Goal: Task Accomplishment & Management: Use online tool/utility

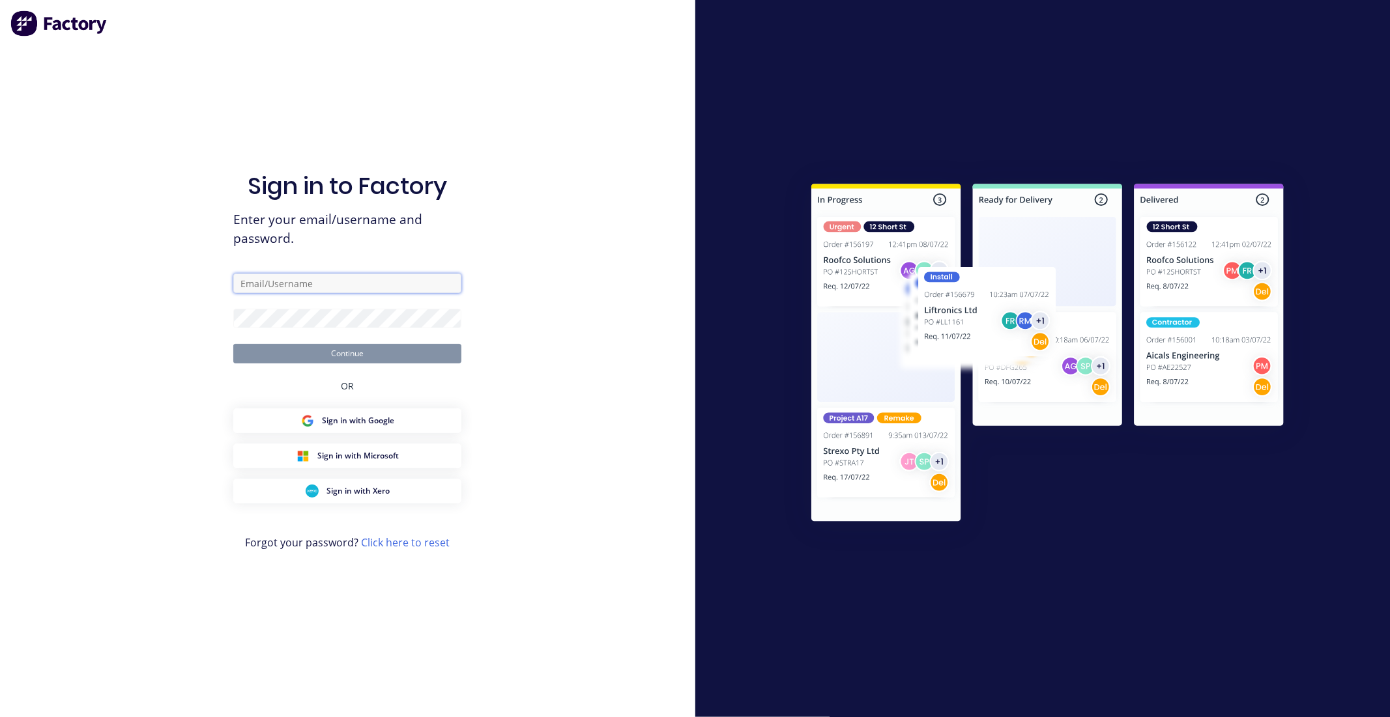
click at [368, 293] on input "text" at bounding box center [347, 284] width 228 height 20
click at [263, 283] on input "text" at bounding box center [347, 284] width 228 height 20
type input "[EMAIL_ADDRESS][DOMAIN_NAME]"
click at [233, 344] on button "Continue" at bounding box center [347, 354] width 228 height 20
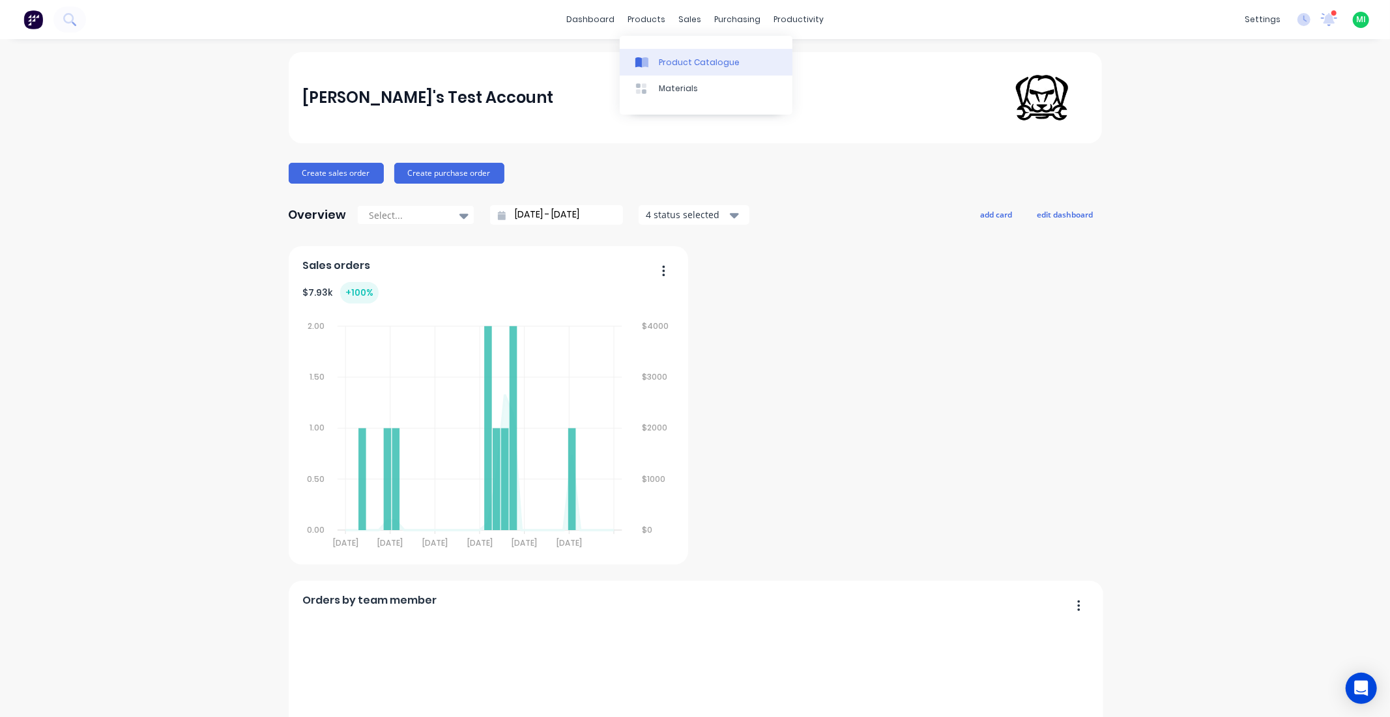
click at [673, 55] on link "Product Catalogue" at bounding box center [706, 62] width 173 height 26
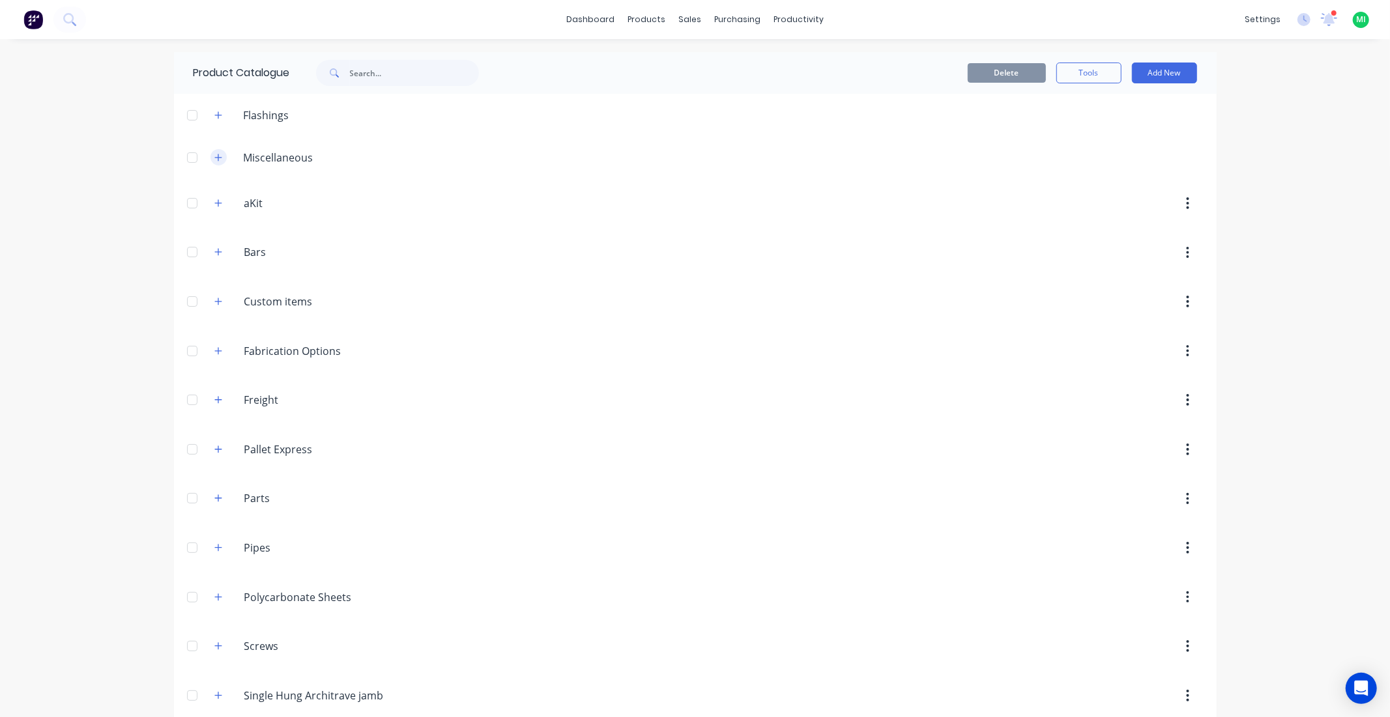
click at [210, 151] on button "button" at bounding box center [218, 157] width 16 height 16
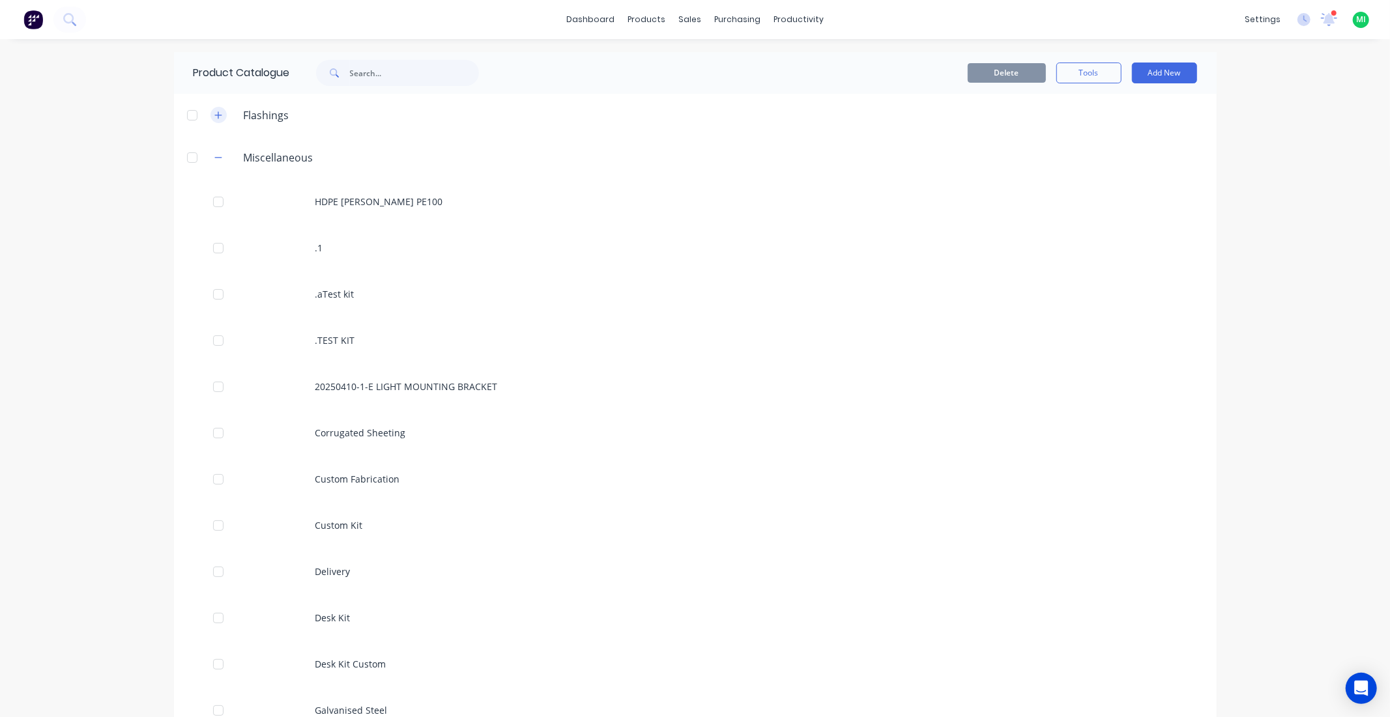
click at [218, 111] on button "button" at bounding box center [218, 115] width 16 height 16
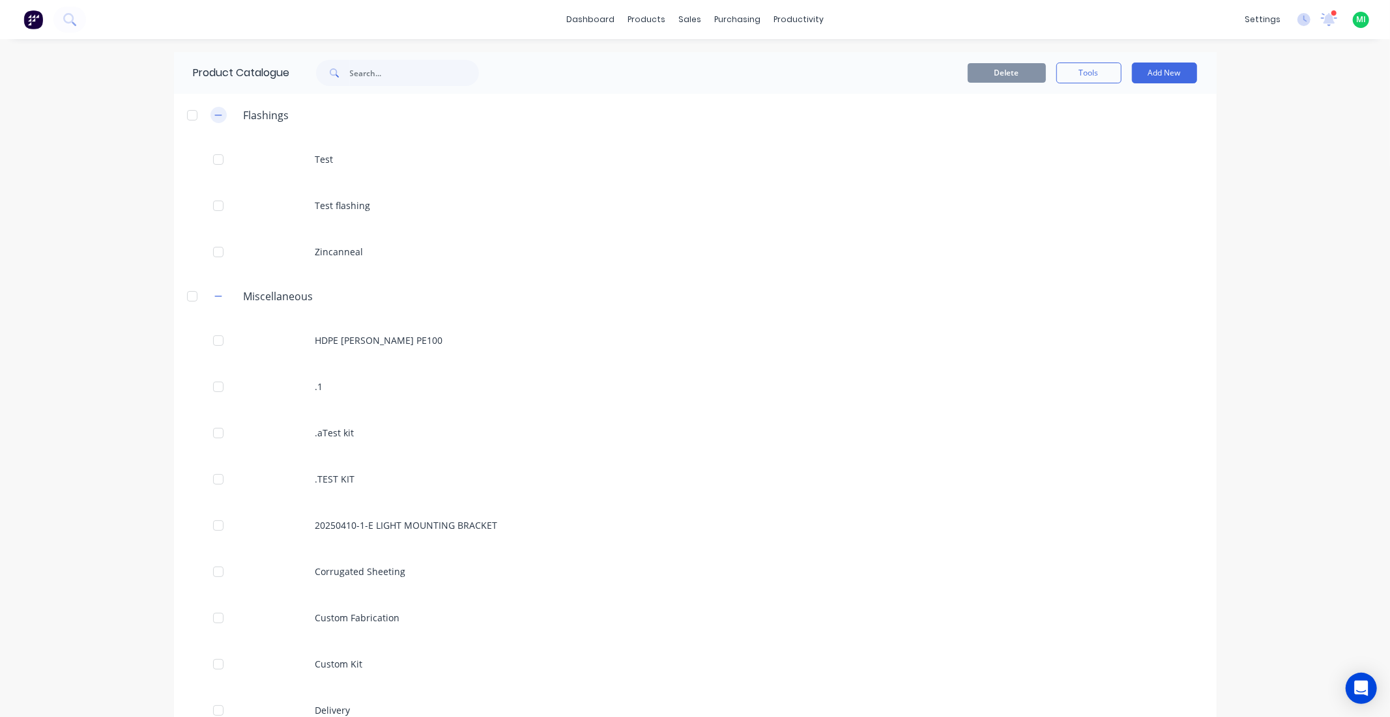
click at [218, 111] on button "button" at bounding box center [218, 115] width 16 height 16
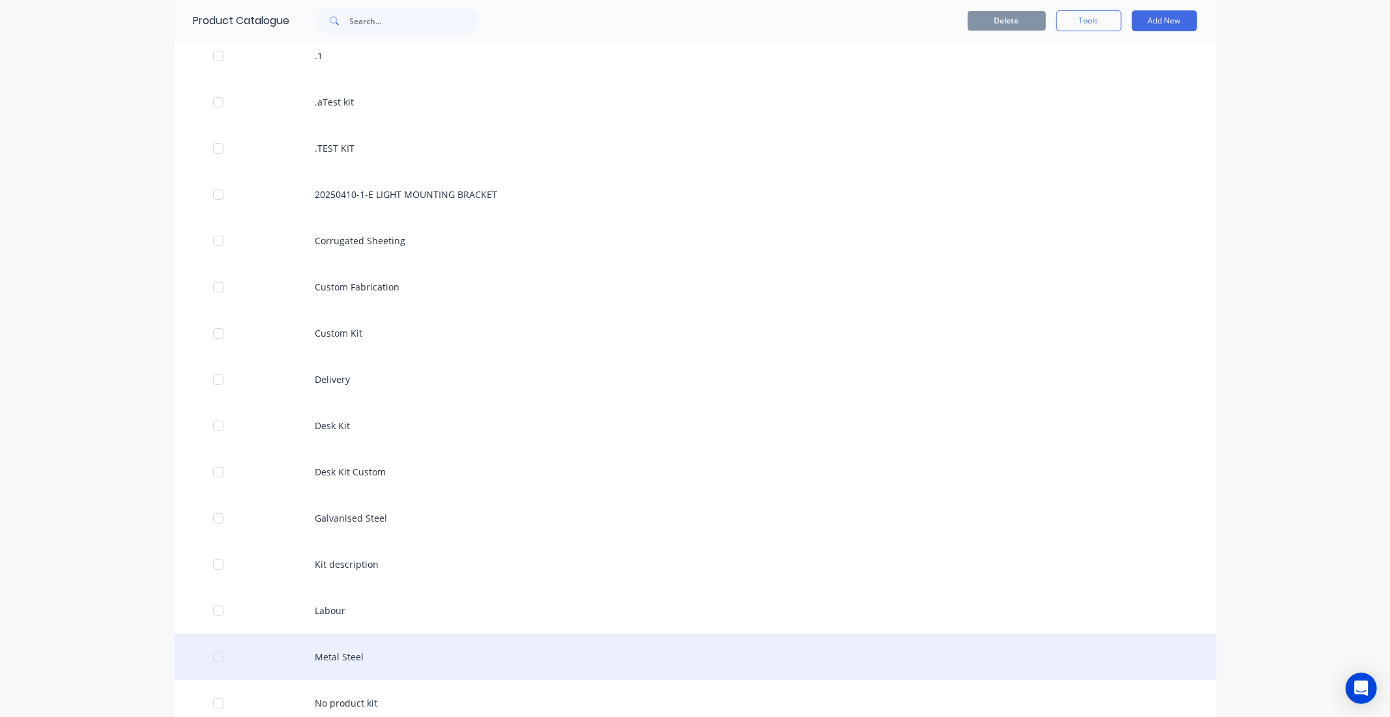
scroll to position [362, 0]
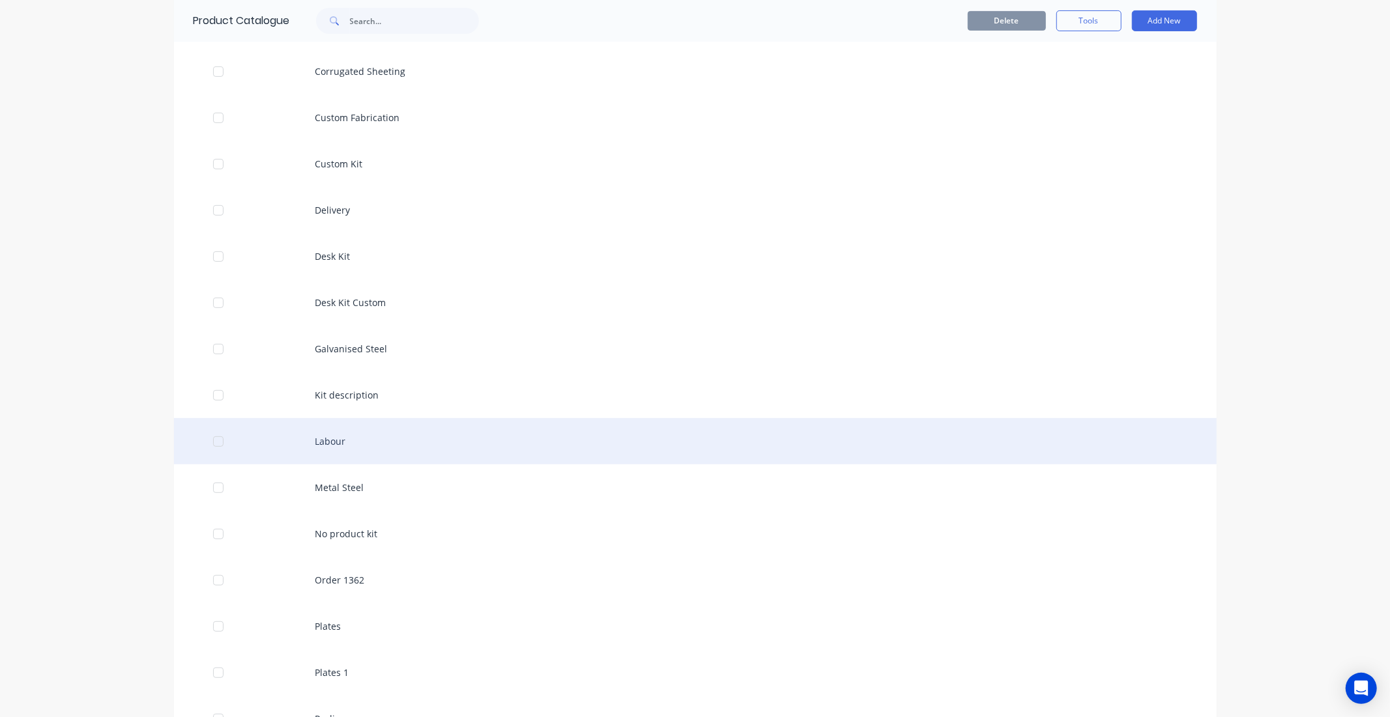
click at [295, 437] on div "Labour" at bounding box center [695, 441] width 1043 height 46
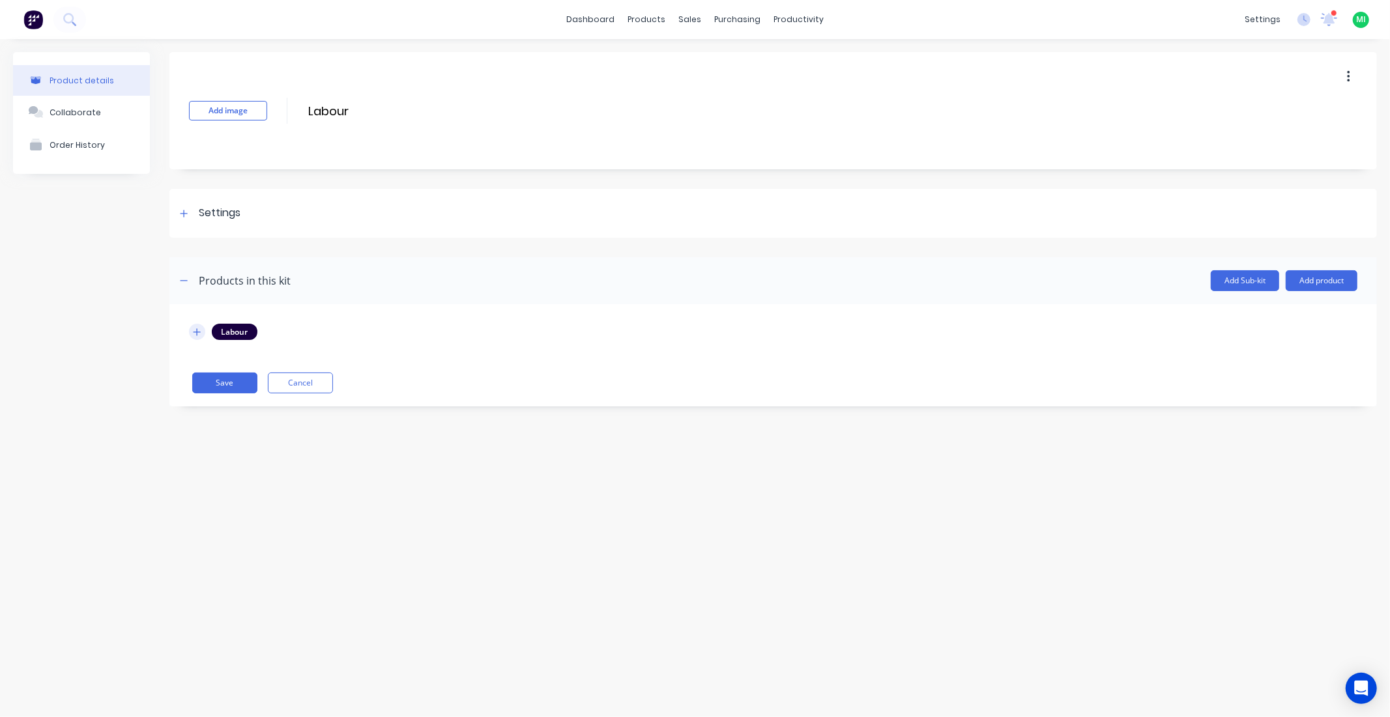
click at [190, 336] on button "button" at bounding box center [197, 332] width 16 height 16
click at [207, 224] on div "Settings" at bounding box center [772, 213] width 1207 height 49
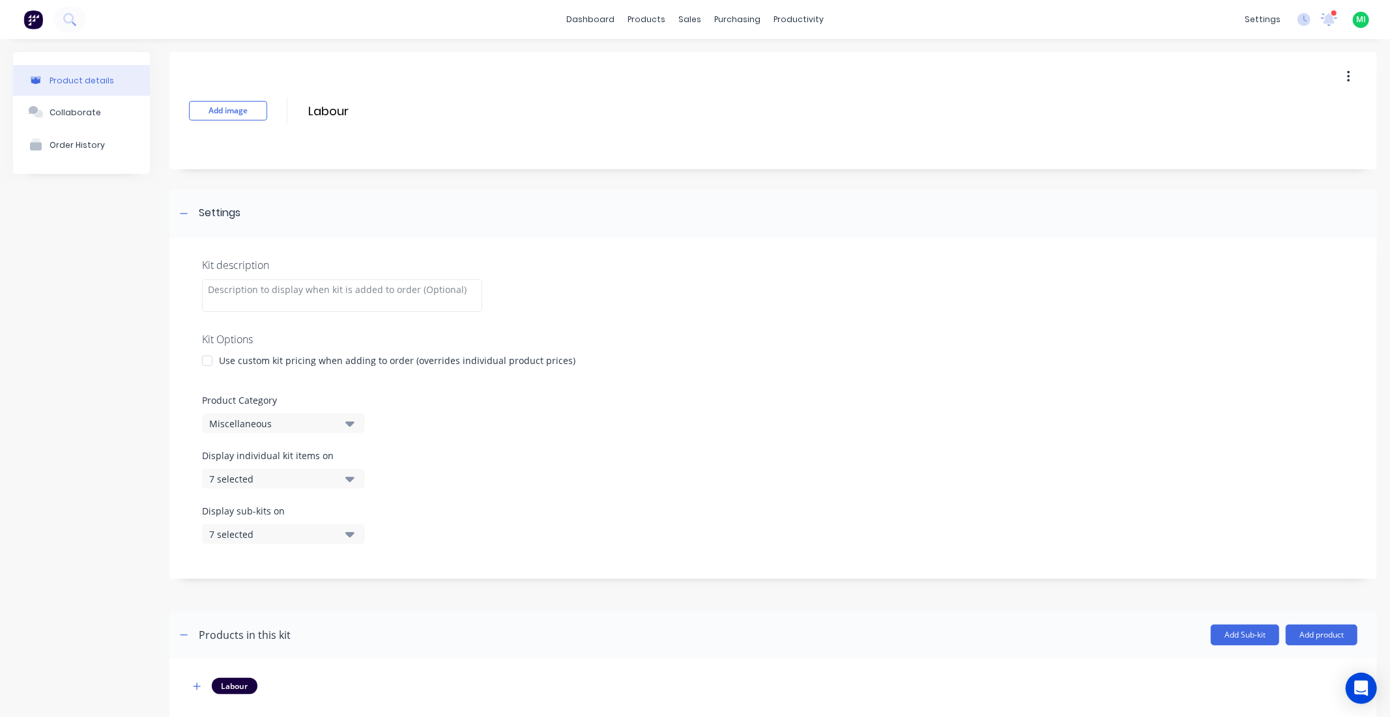
click at [267, 477] on div "7 selected" at bounding box center [272, 479] width 126 height 14
click at [620, 592] on div at bounding box center [772, 602] width 1207 height 20
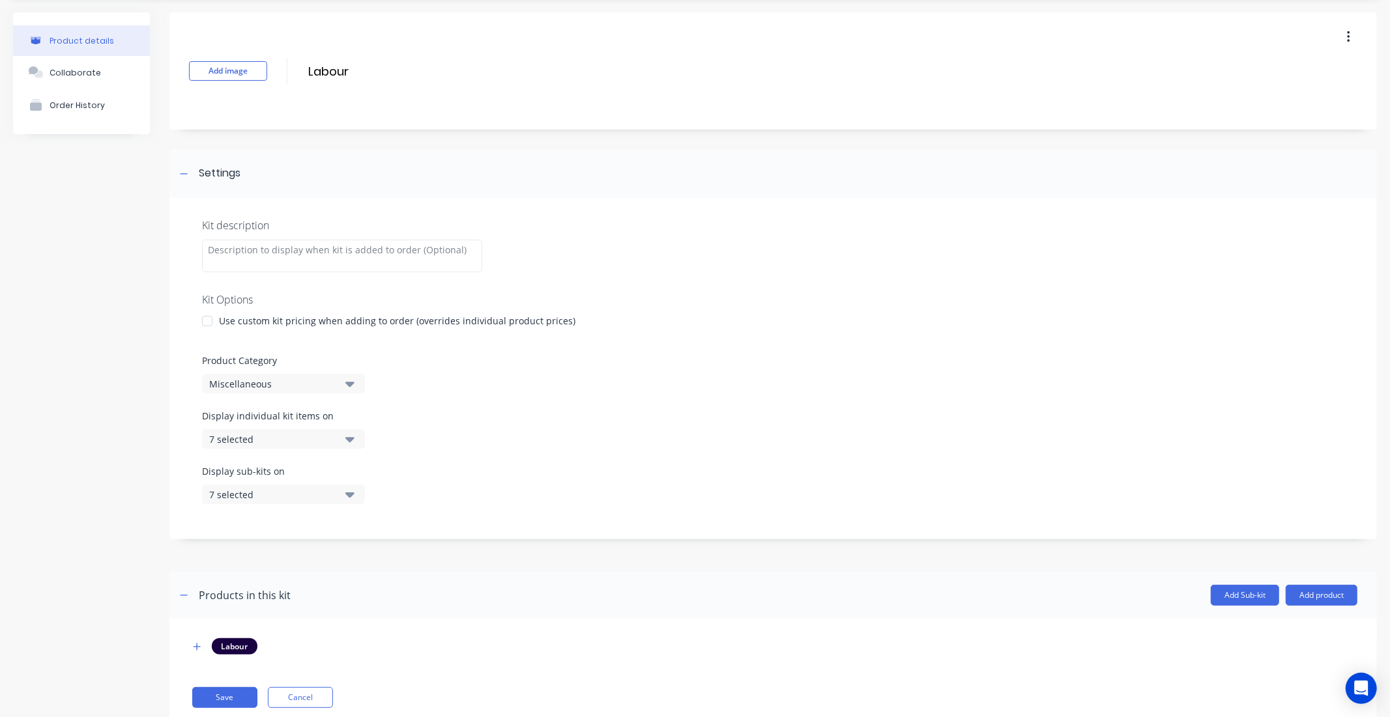
scroll to position [76, 0]
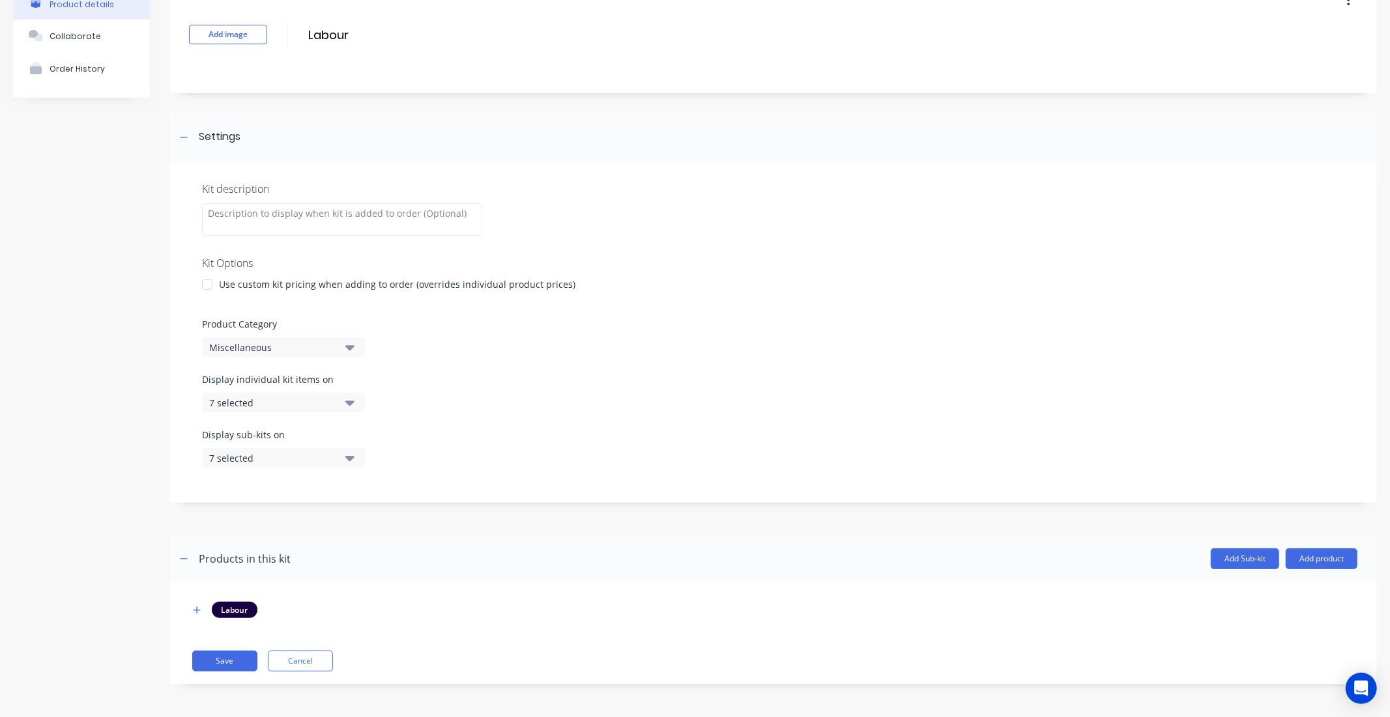
click at [315, 398] on div "7 selected" at bounding box center [272, 403] width 126 height 14
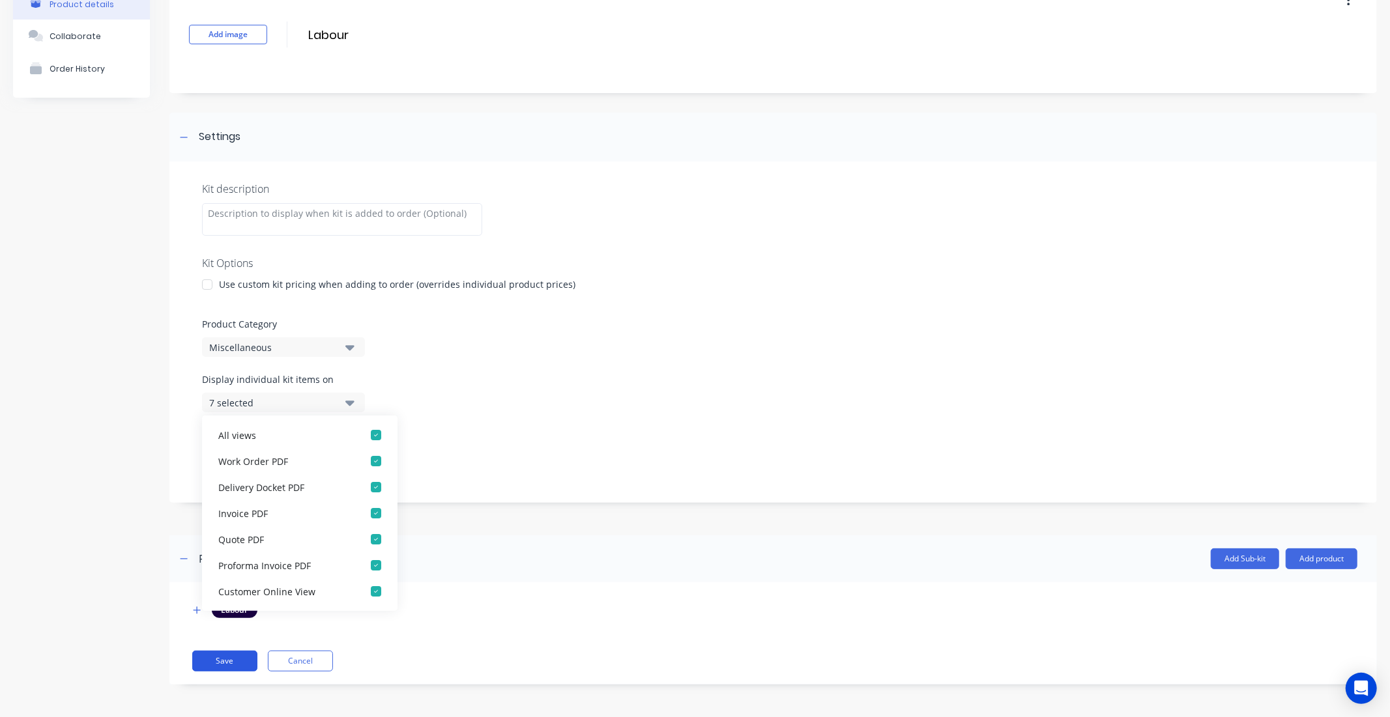
drag, startPoint x: 226, startPoint y: 656, endPoint x: 634, endPoint y: 424, distance: 469.2
click at [225, 656] on button "Save" at bounding box center [224, 661] width 65 height 21
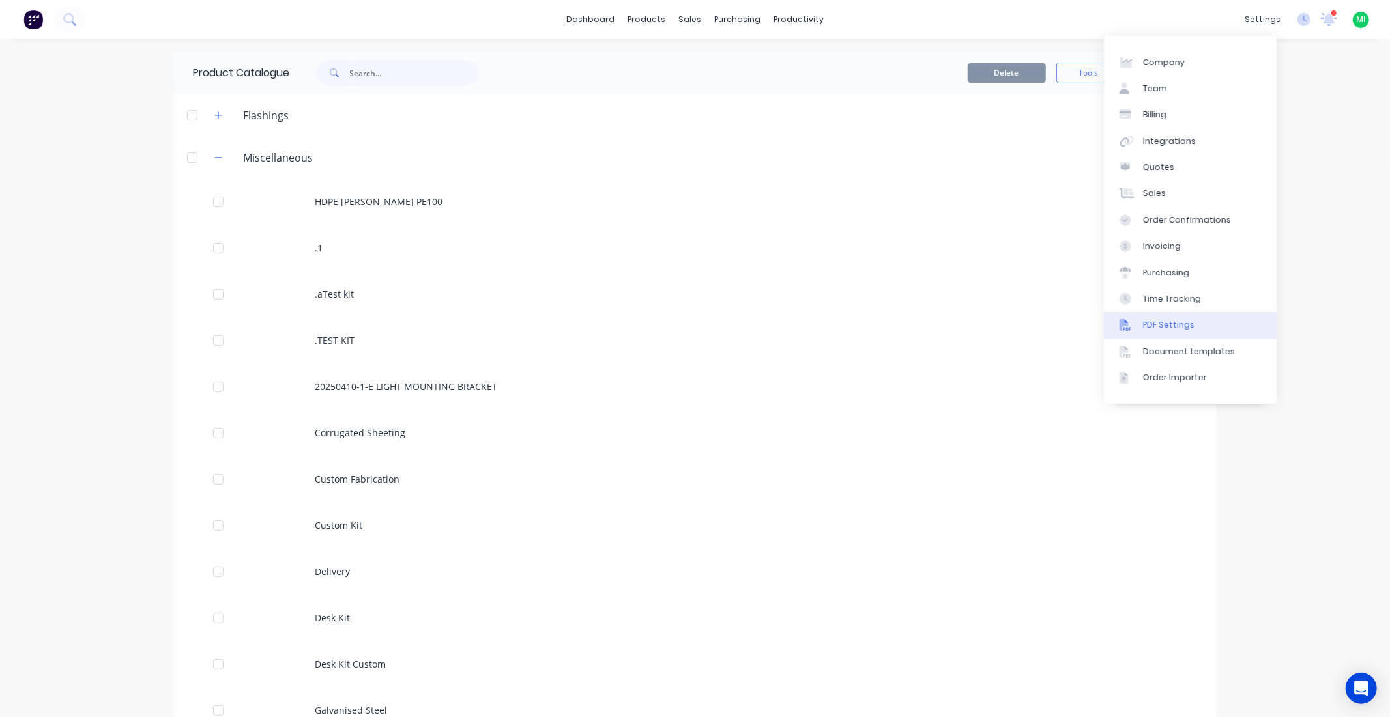
click at [1140, 322] on link "PDF Settings" at bounding box center [1190, 325] width 173 height 26
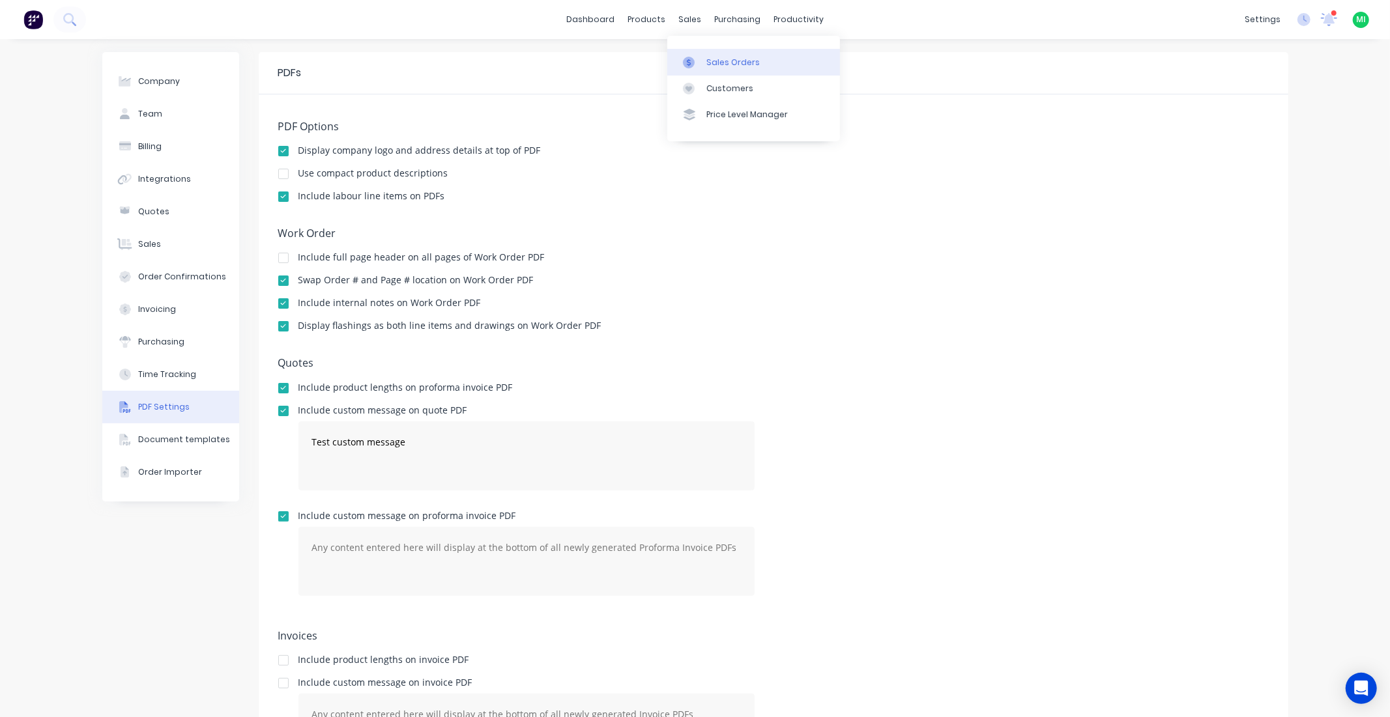
click at [702, 66] on link "Sales Orders" at bounding box center [753, 62] width 173 height 26
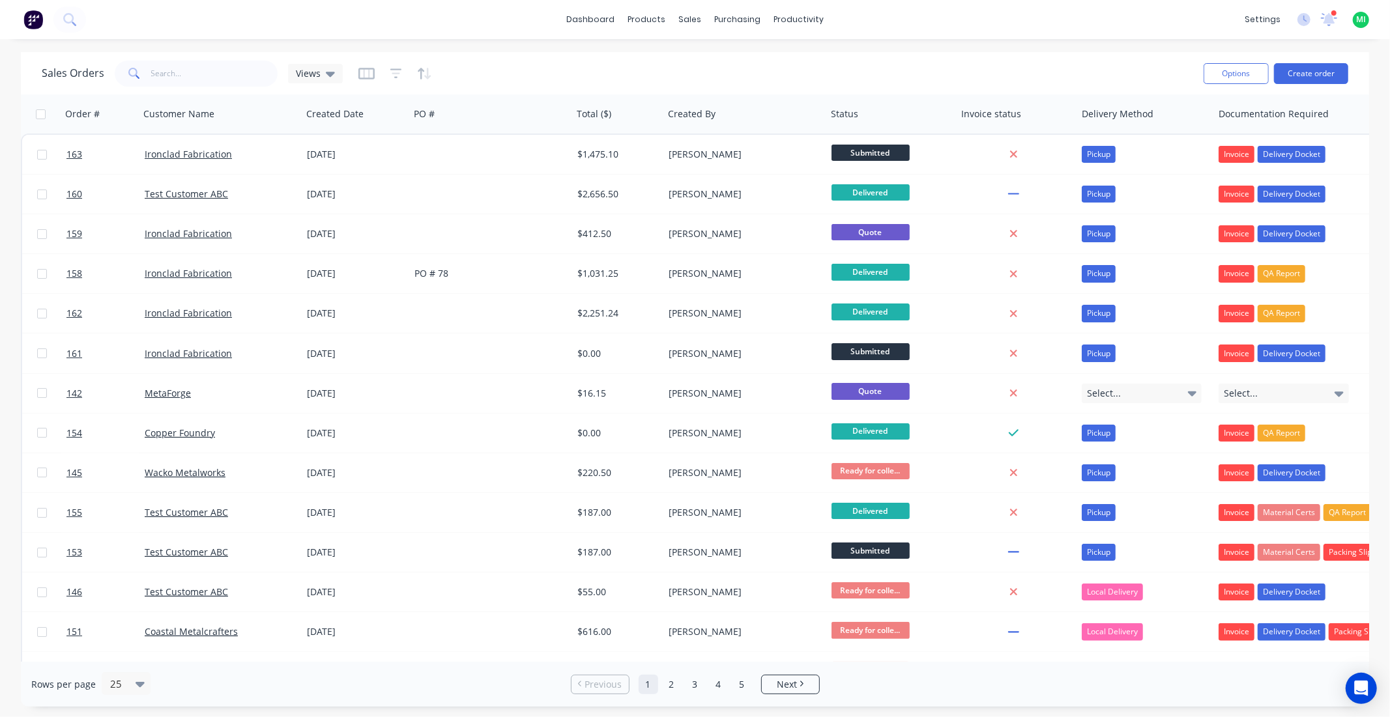
click at [393, 66] on button "button" at bounding box center [396, 73] width 12 height 21
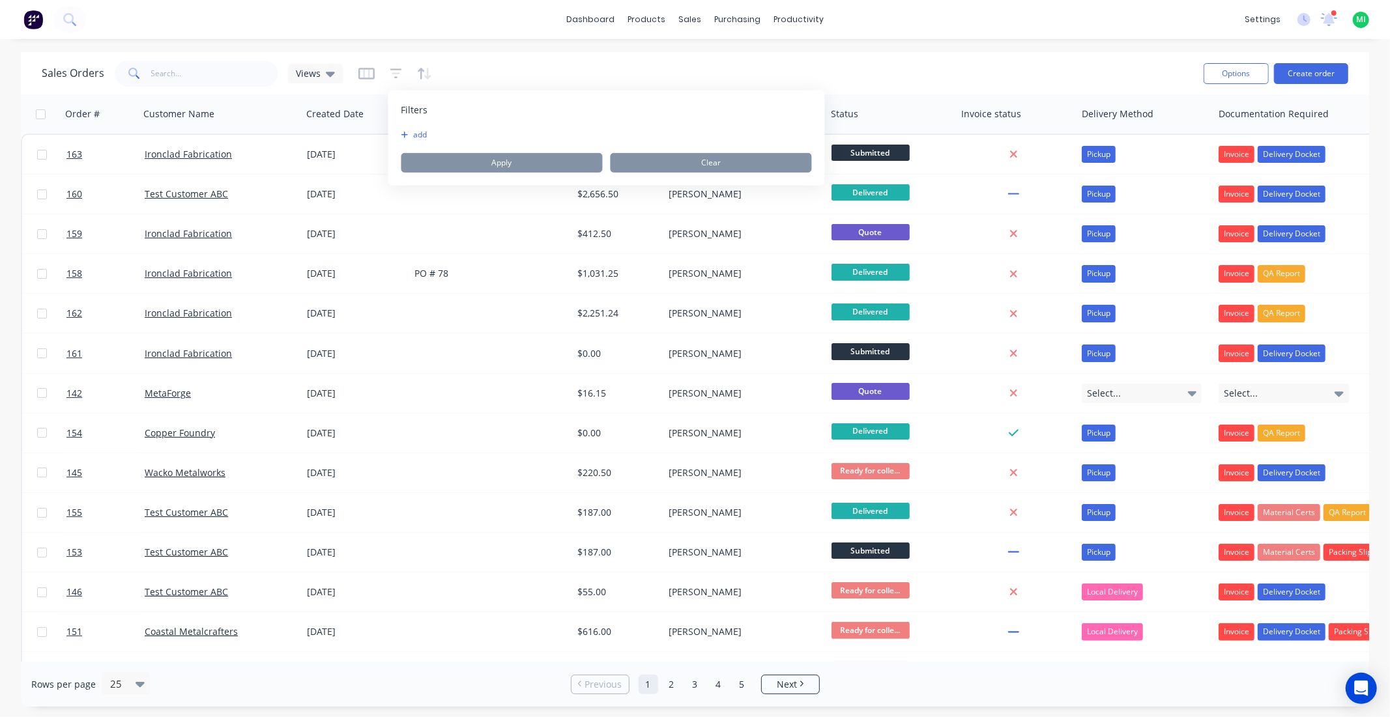
click at [409, 132] on button "add" at bounding box center [417, 135] width 33 height 10
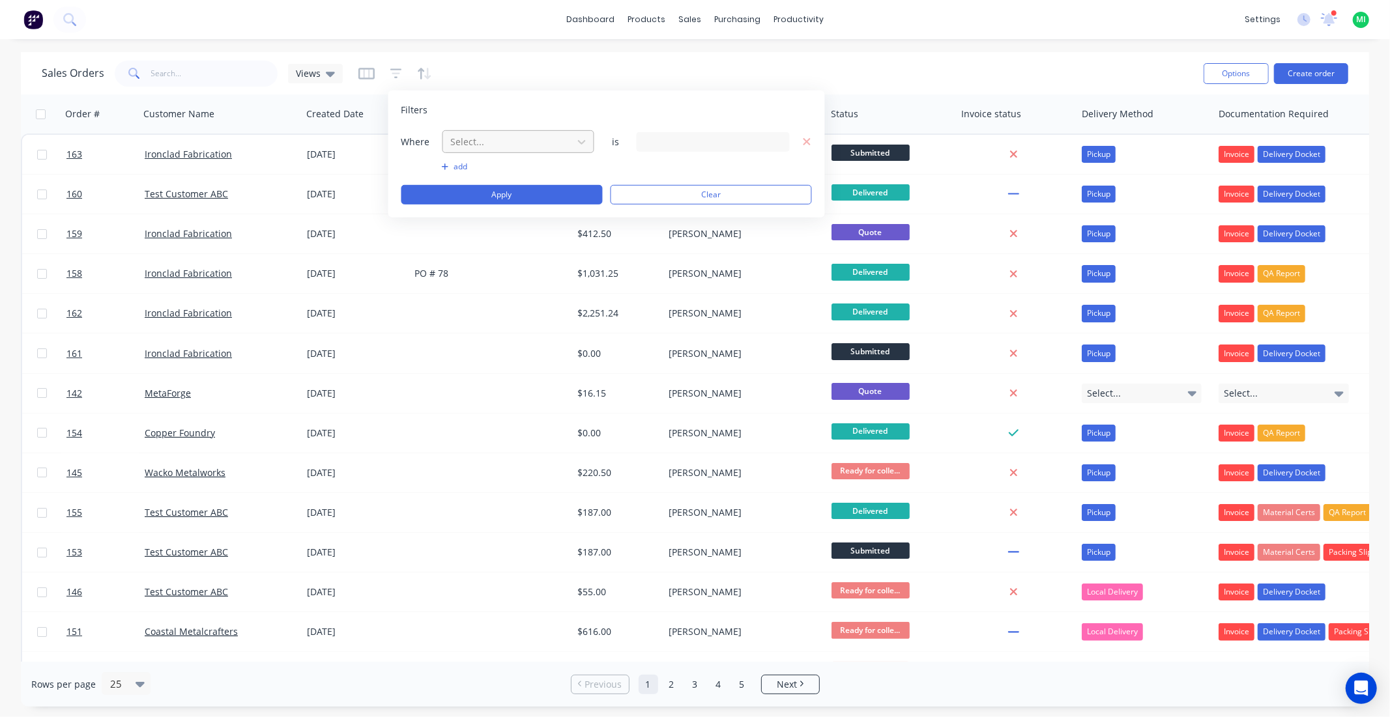
click at [485, 140] on div at bounding box center [508, 142] width 117 height 16
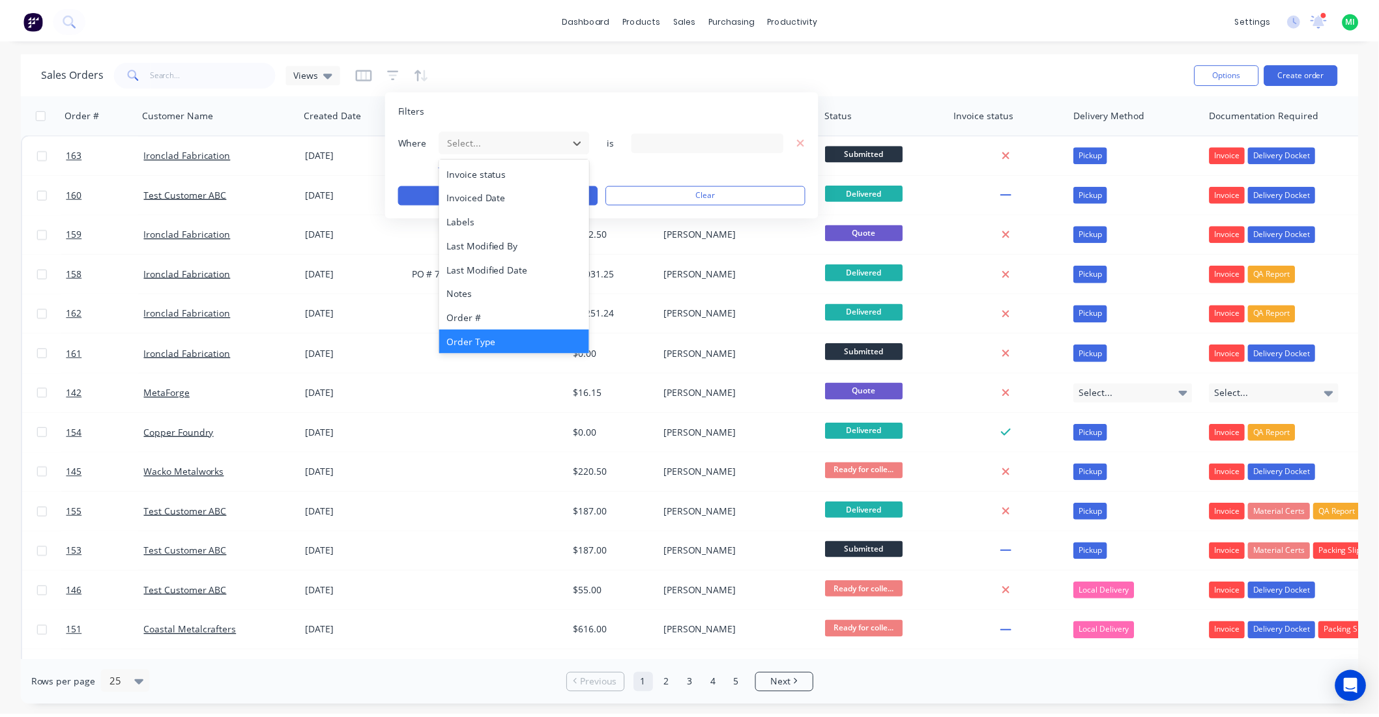
scroll to position [484, 0]
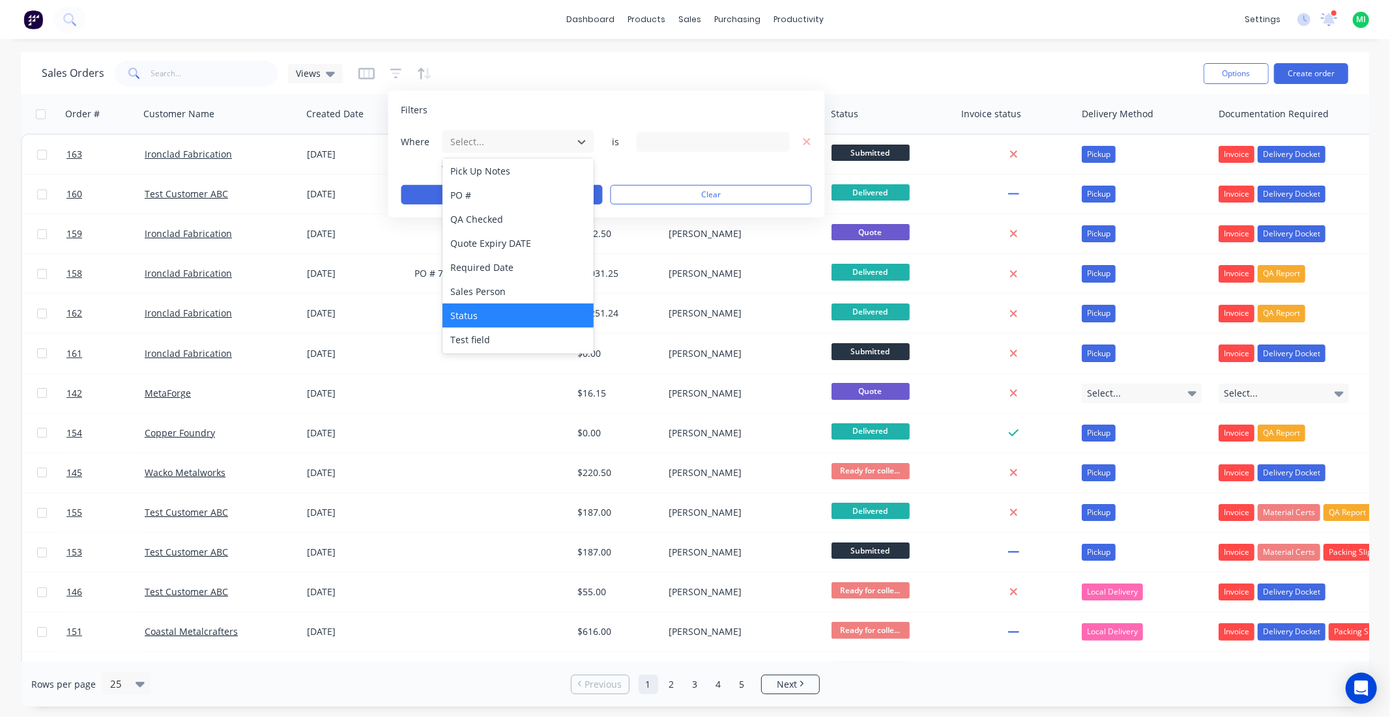
click at [485, 315] on div "Status" at bounding box center [518, 316] width 152 height 24
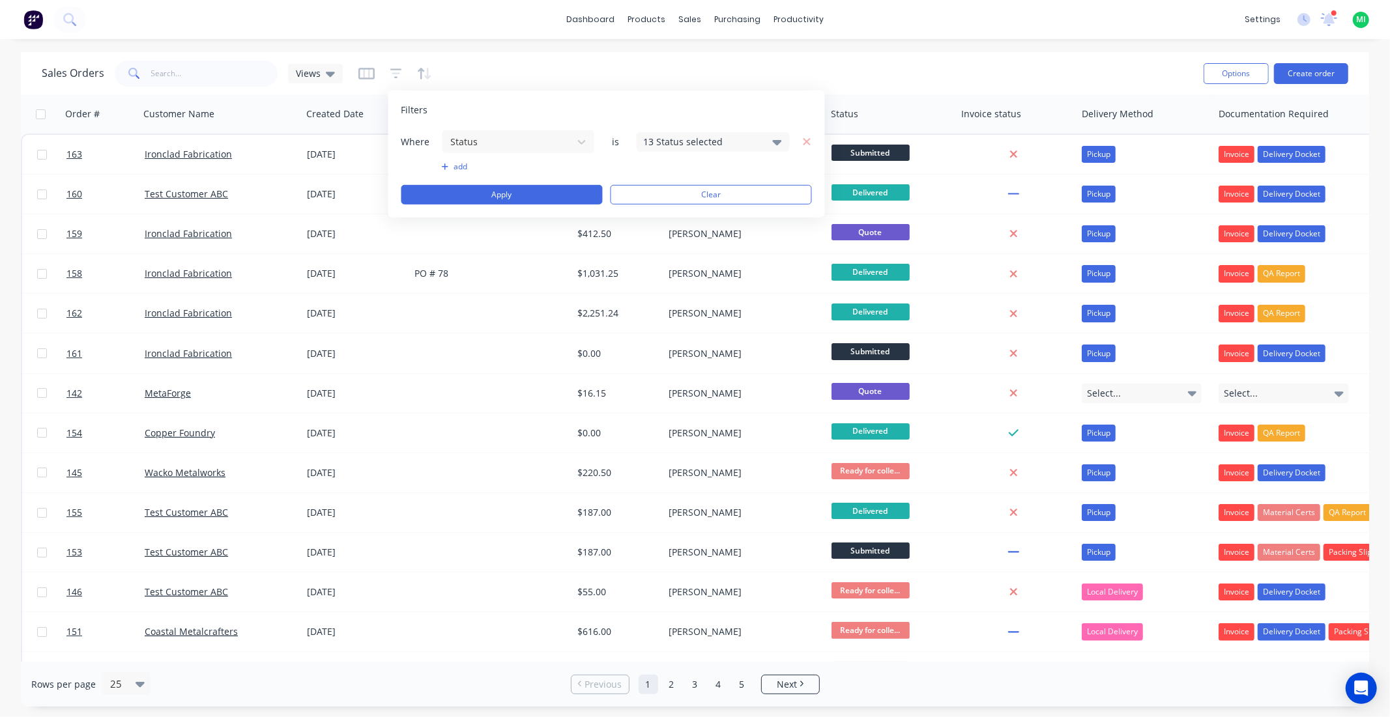
click at [668, 142] on div "13 Status selected" at bounding box center [703, 142] width 118 height 14
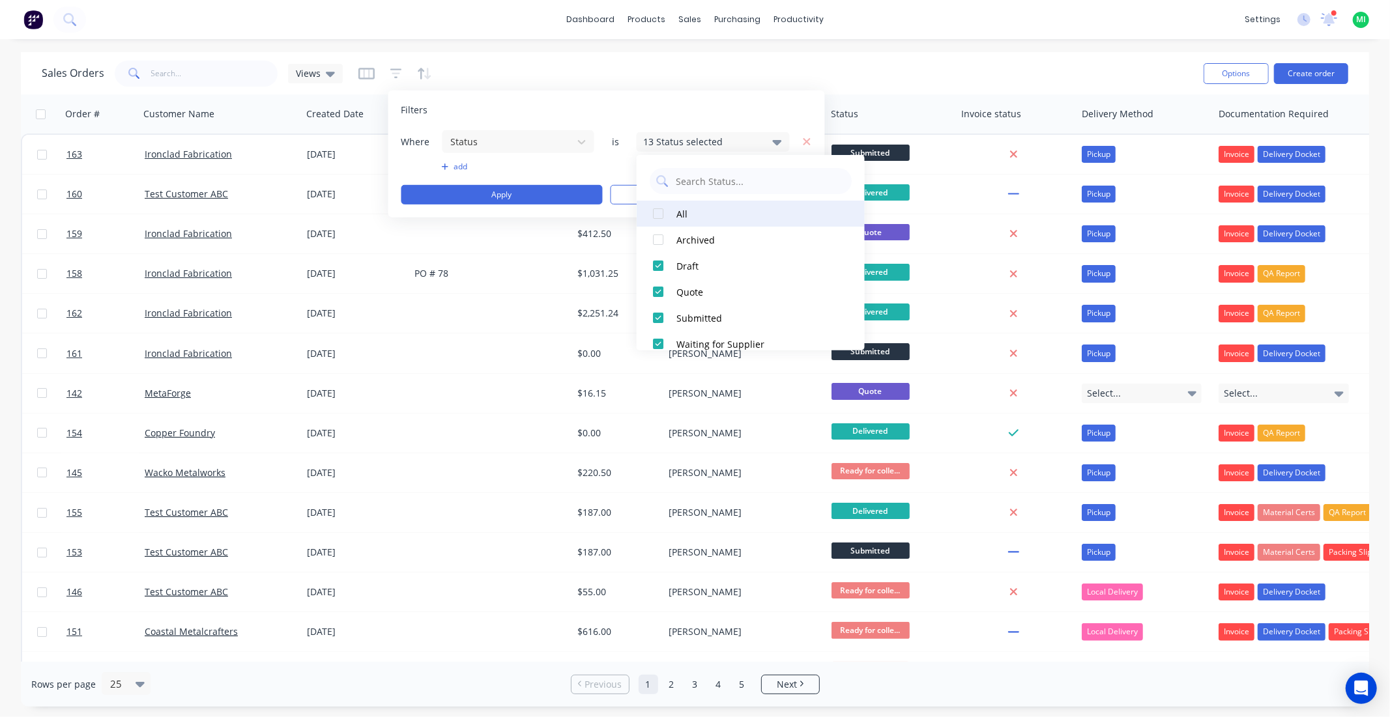
click at [656, 217] on div at bounding box center [658, 214] width 26 height 26
click at [658, 209] on div at bounding box center [658, 214] width 26 height 26
click at [659, 262] on div at bounding box center [658, 266] width 26 height 26
click at [520, 207] on div "Filters Where Status is 1 Status selected add Apply Clear" at bounding box center [606, 154] width 437 height 127
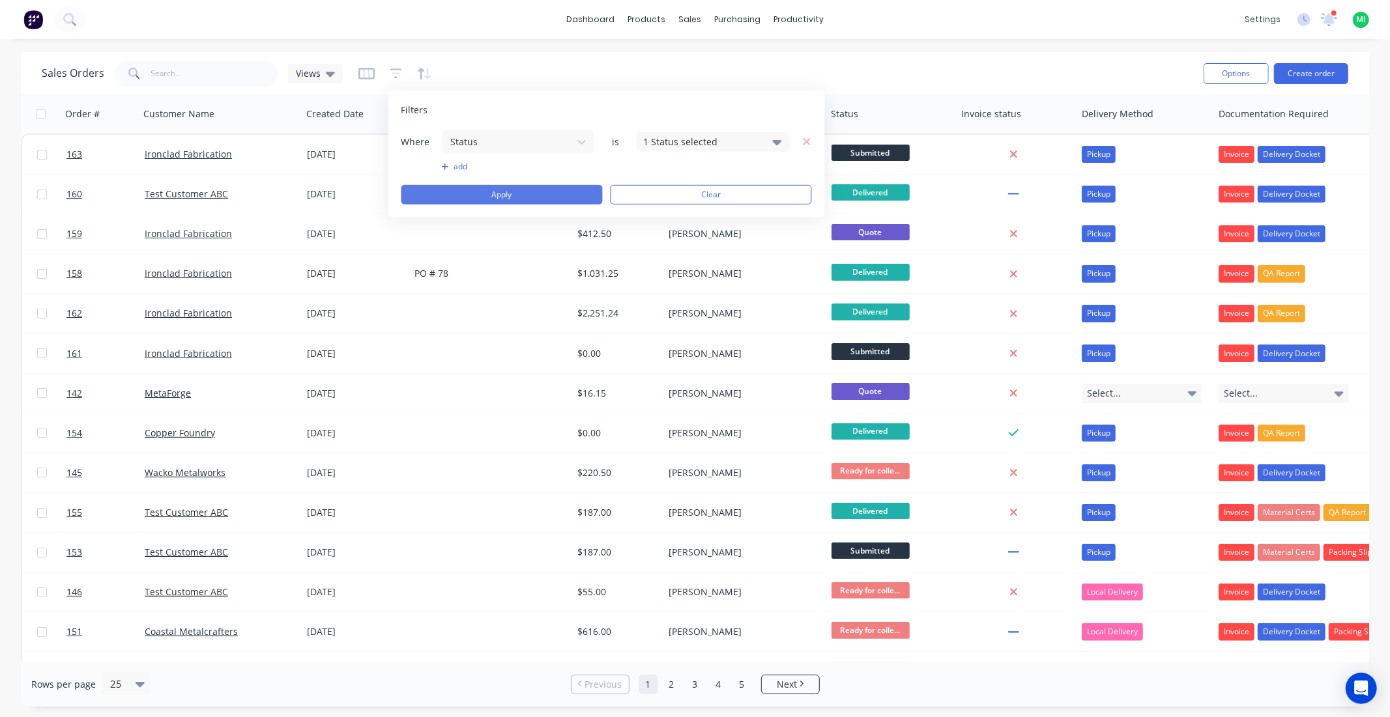
click at [526, 198] on button "Apply" at bounding box center [501, 195] width 201 height 20
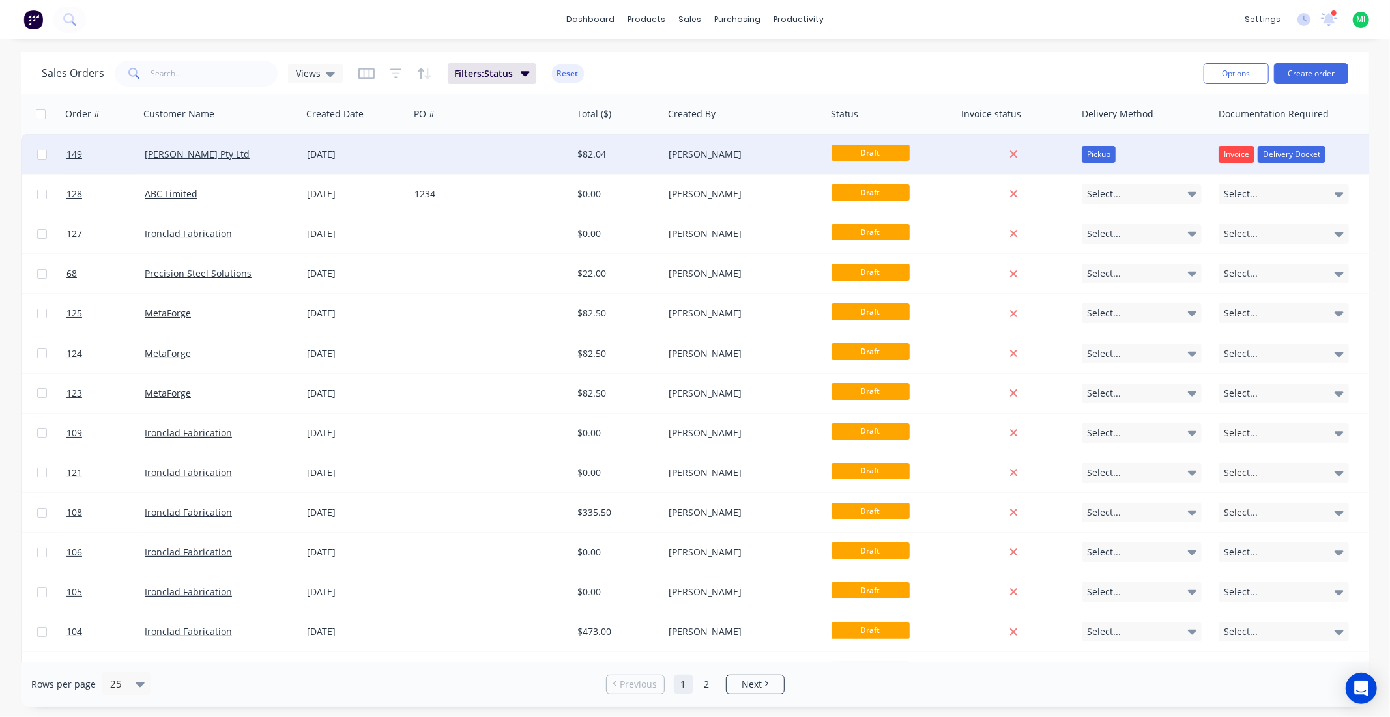
click at [371, 157] on div "[DATE]" at bounding box center [356, 154] width 97 height 13
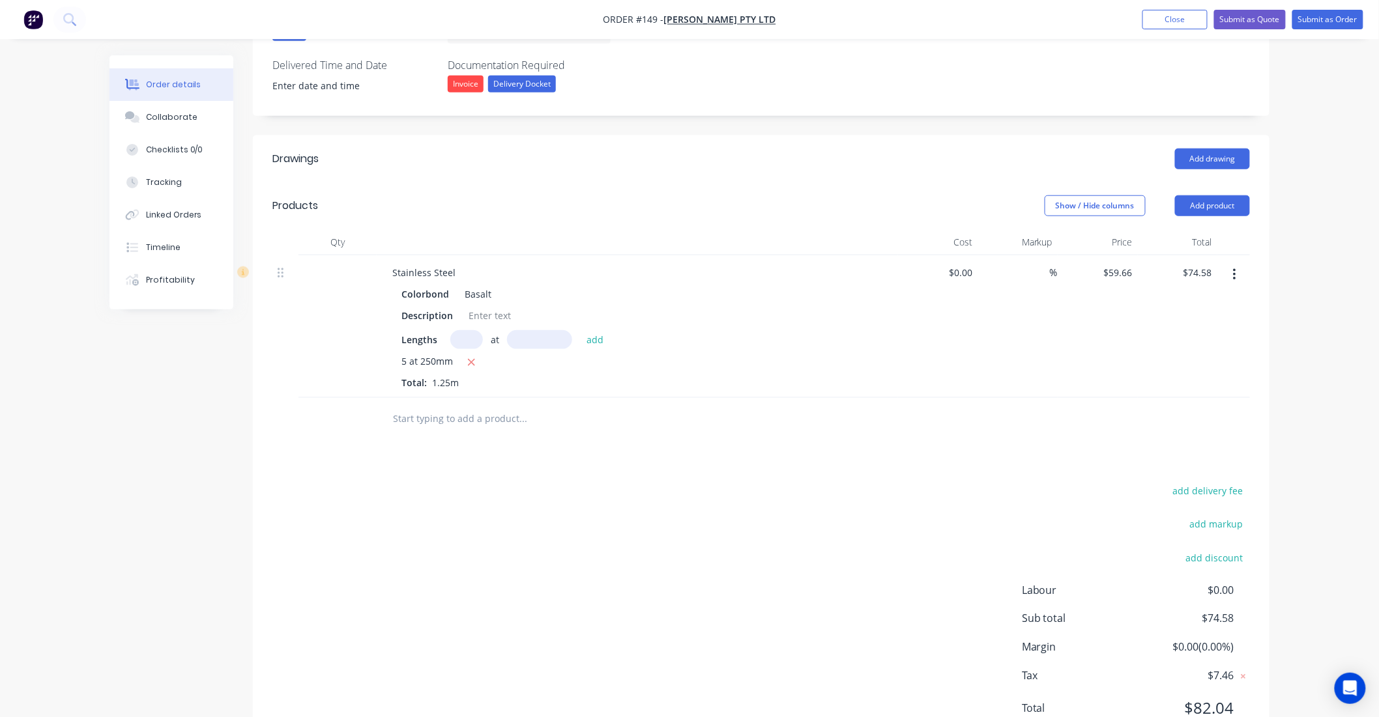
scroll to position [434, 0]
click at [1235, 268] on icon "button" at bounding box center [1234, 274] width 3 height 12
drag, startPoint x: 1193, startPoint y: 327, endPoint x: 448, endPoint y: 318, distance: 744.8
click at [1192, 377] on div "Delete" at bounding box center [1188, 386] width 100 height 19
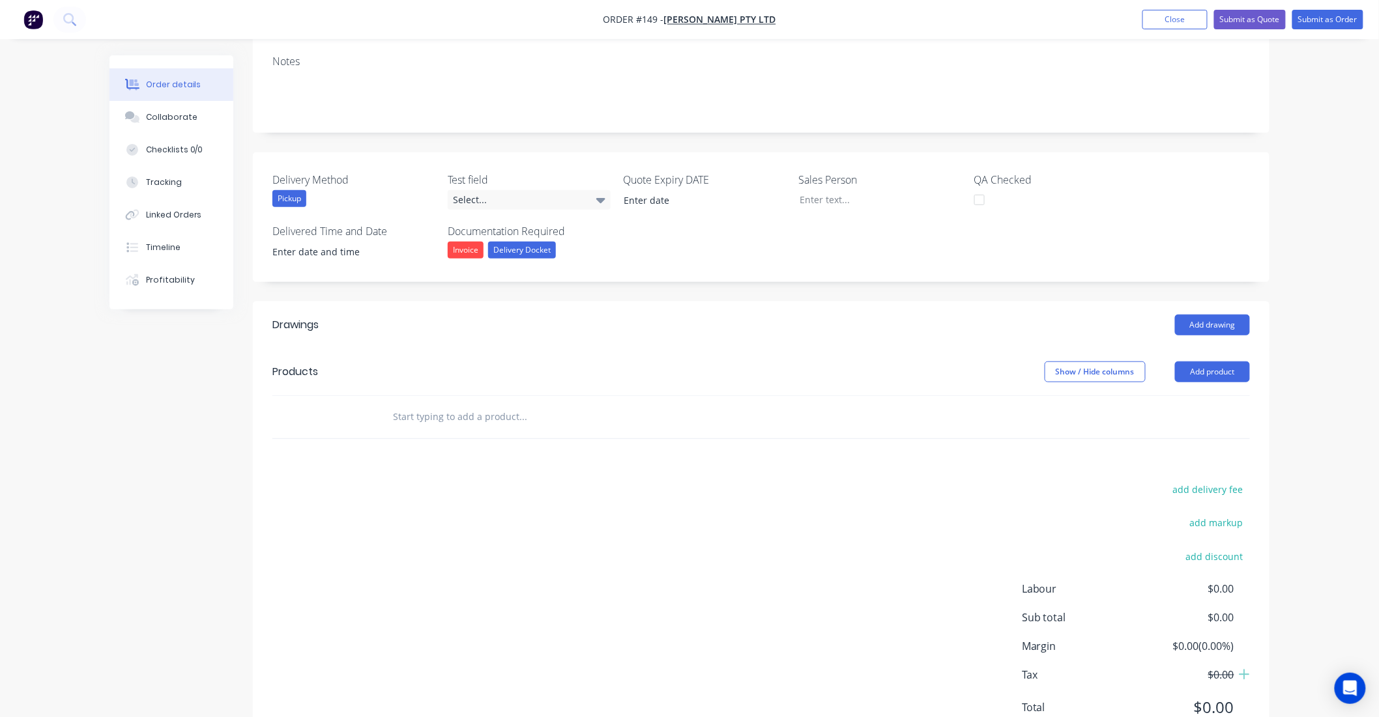
click at [448, 404] on input "text" at bounding box center [522, 417] width 261 height 26
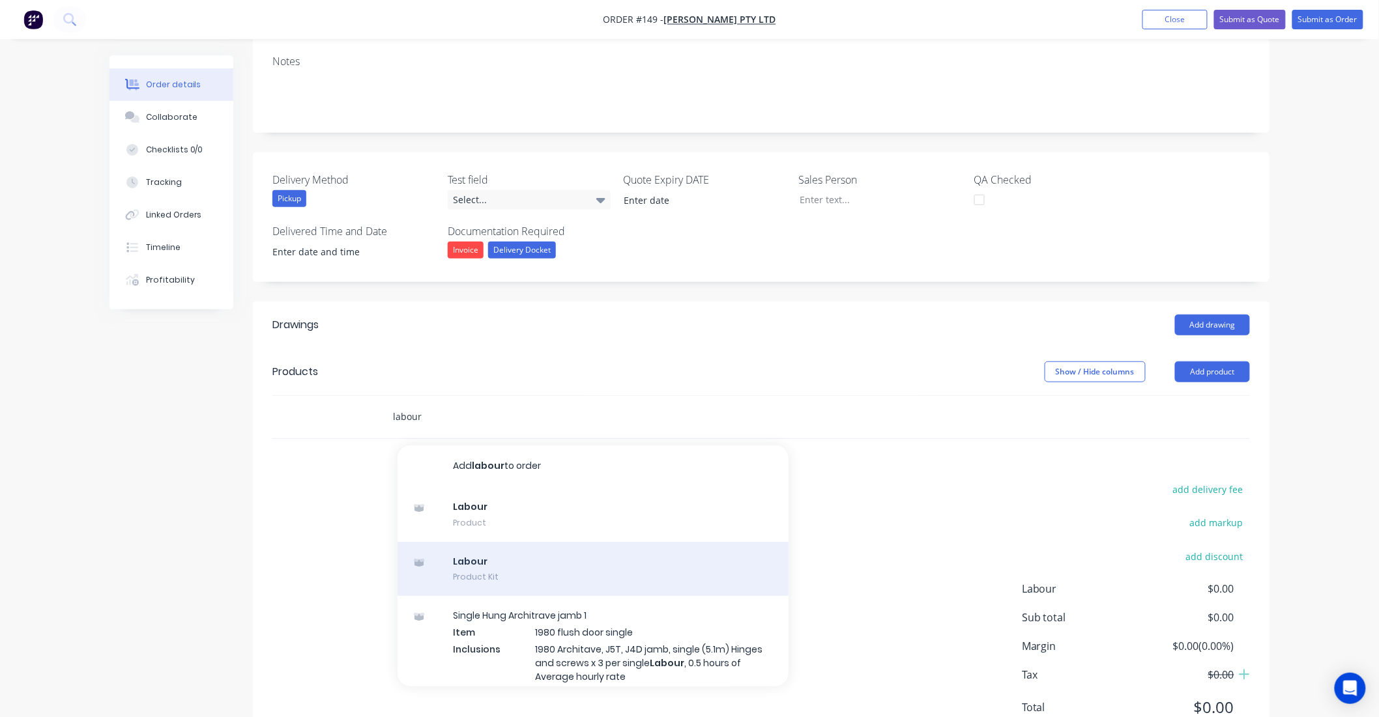
type input "labour"
click at [490, 542] on div "Labour Product Kit" at bounding box center [592, 569] width 391 height 55
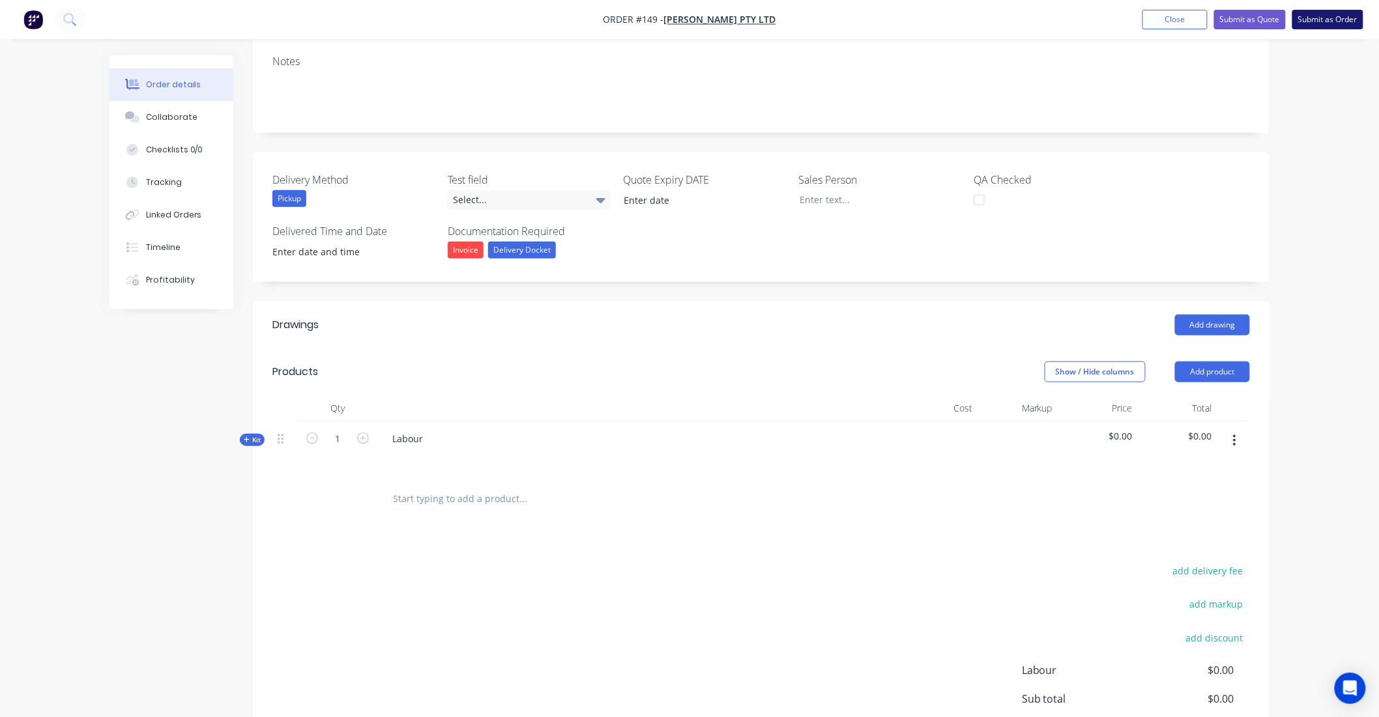
click at [1334, 15] on button "Submit as Order" at bounding box center [1327, 20] width 71 height 20
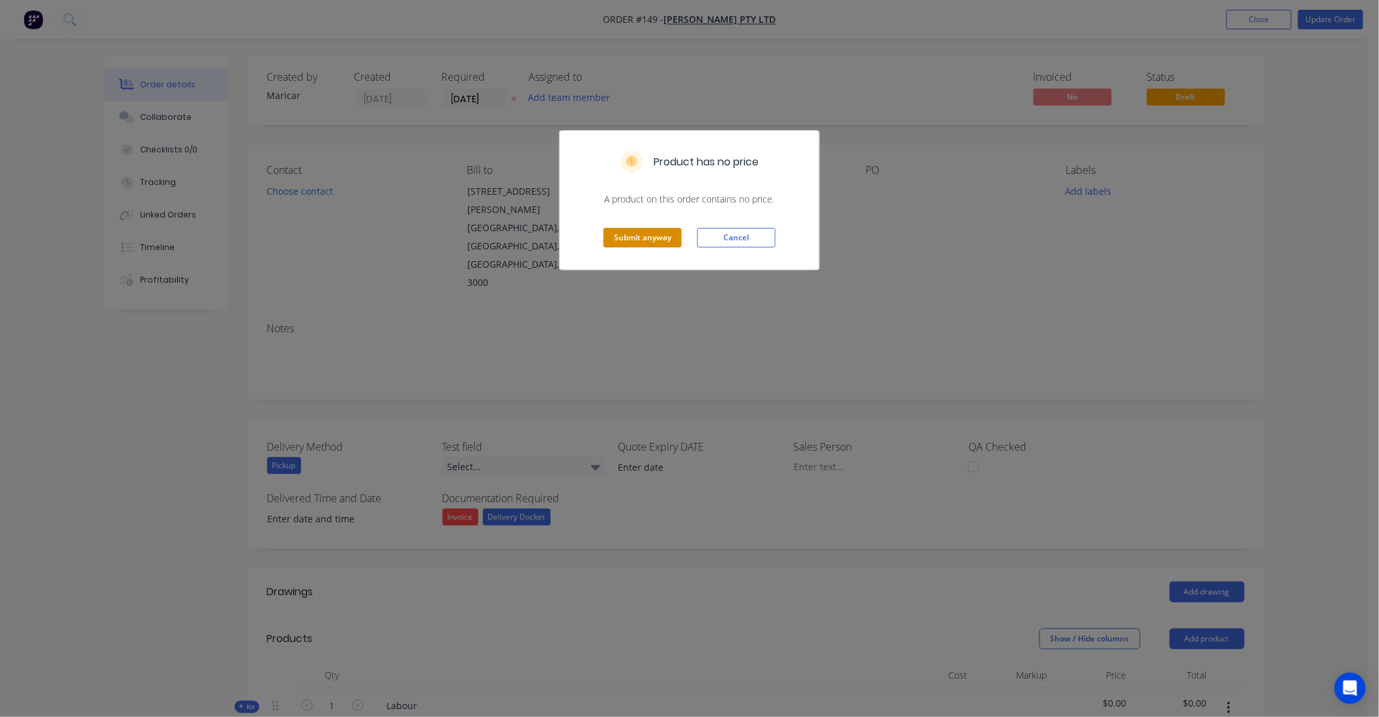
click at [643, 241] on button "Submit anyway" at bounding box center [642, 238] width 78 height 20
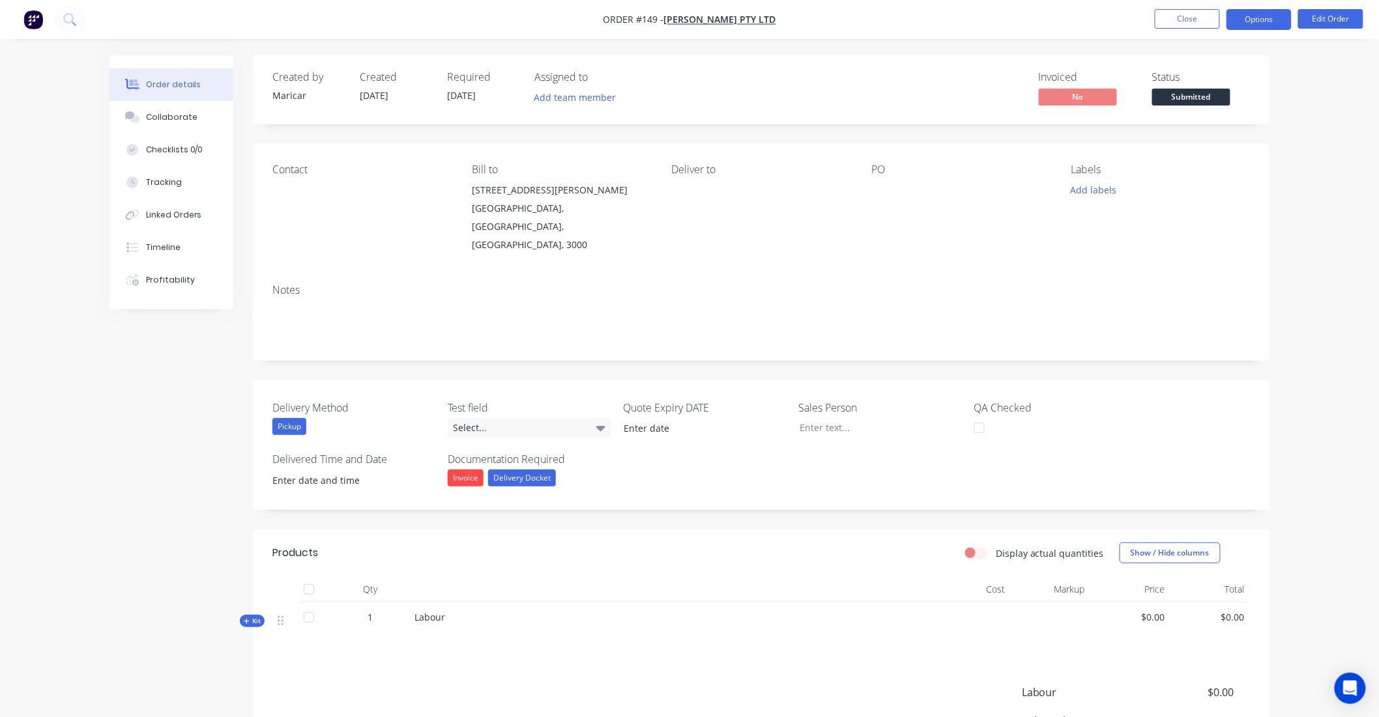
click at [1262, 18] on button "Options" at bounding box center [1258, 19] width 65 height 21
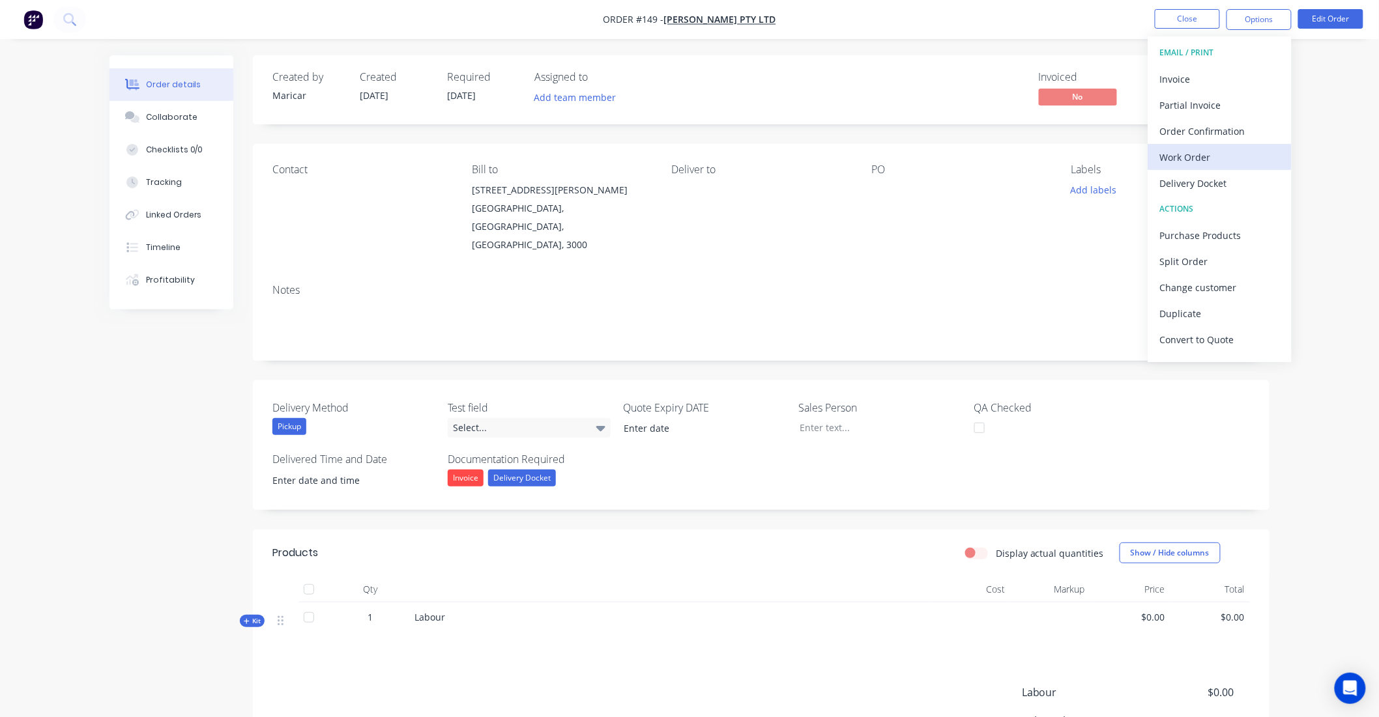
click at [1215, 150] on div "Work Order" at bounding box center [1220, 157] width 120 height 19
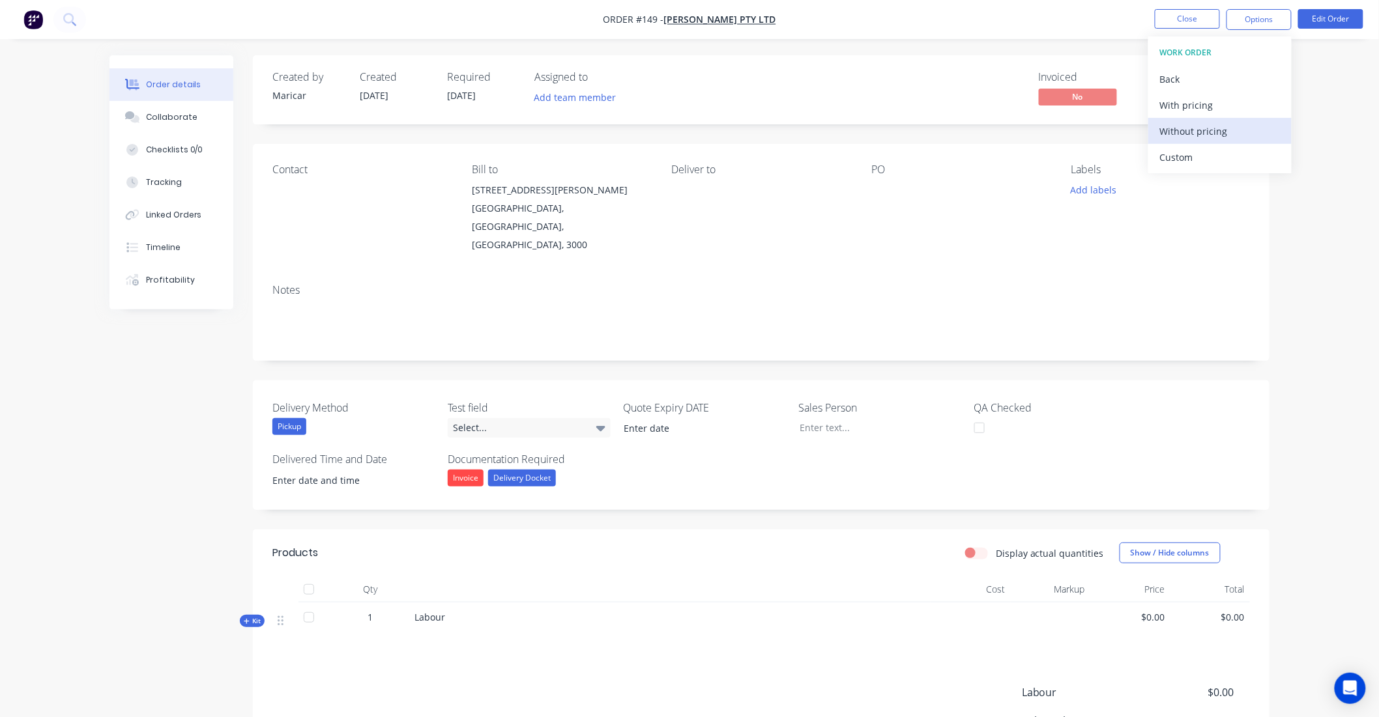
click at [1202, 128] on div "Without pricing" at bounding box center [1220, 131] width 120 height 19
